Goal: Task Accomplishment & Management: Manage account settings

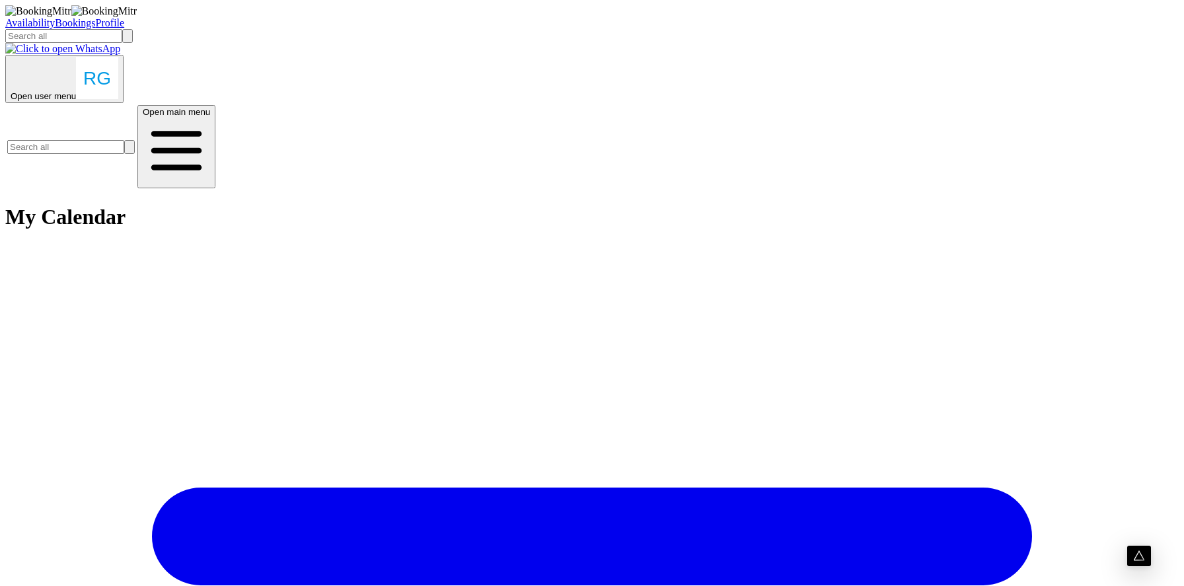
scroll to position [0, 919]
radio input "true"
radio input "false"
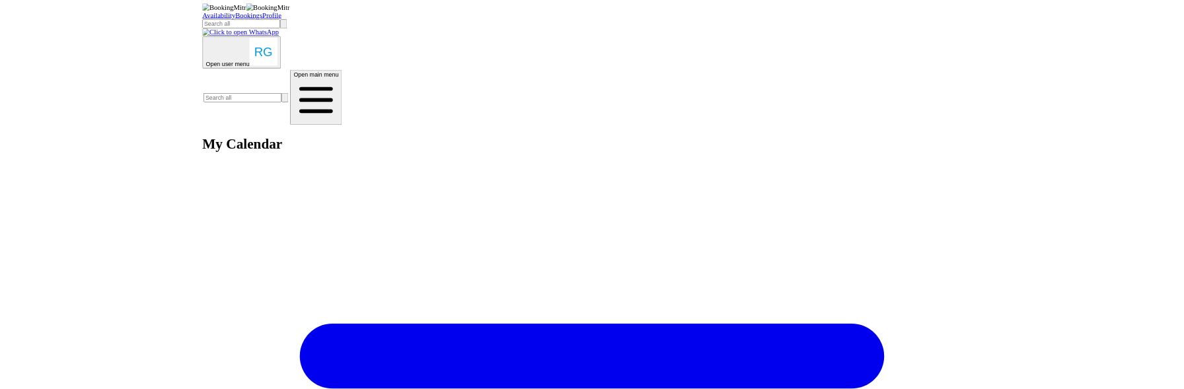
scroll to position [0, 123]
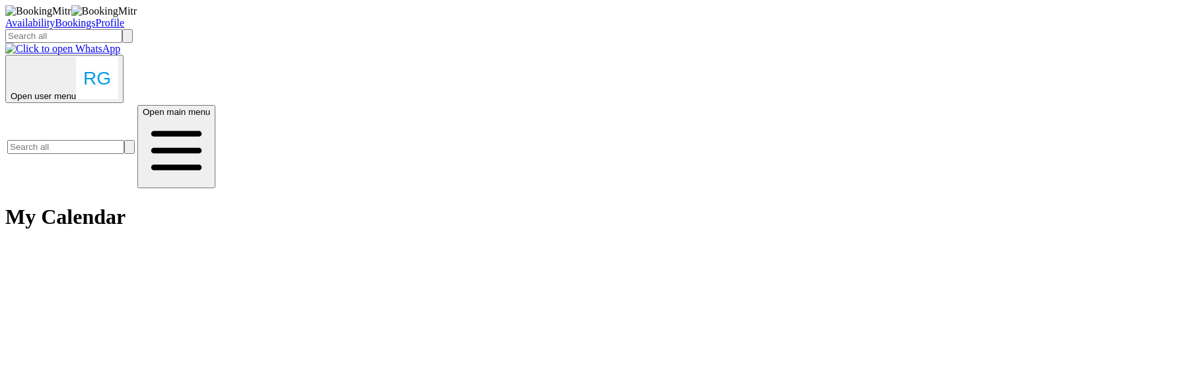
click at [851, 34] on div "Availability Bookings Profile Open user menu Open main menu" at bounding box center [591, 97] width 1173 height 185
